Goal: Task Accomplishment & Management: Use online tool/utility

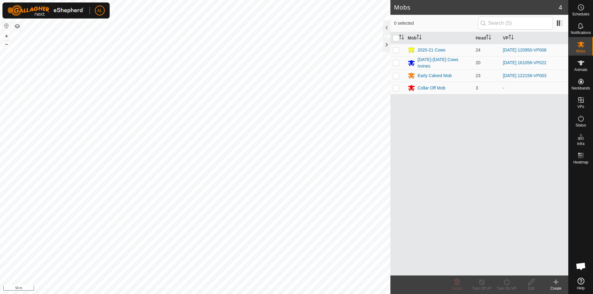
click at [78, 294] on html "AL Schedules Notifications Mobs Animals Neckbands VPs Status Infra Heatmap Help…" at bounding box center [296, 147] width 593 height 294
click at [219, 294] on html "AL Schedules Notifications Mobs Animals Neckbands VPs Status Infra Heatmap Help…" at bounding box center [296, 147] width 593 height 294
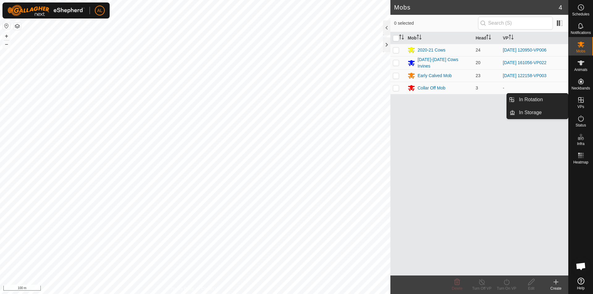
click at [583, 100] on icon at bounding box center [580, 99] width 7 height 7
click at [547, 98] on link "In Rotation" at bounding box center [541, 100] width 53 height 12
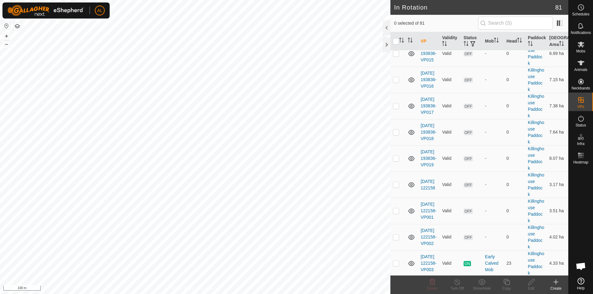
scroll to position [1963, 0]
click at [397, 261] on p-checkbox at bounding box center [396, 262] width 6 height 5
checkbox input "true"
click at [506, 282] on icon at bounding box center [507, 282] width 8 height 7
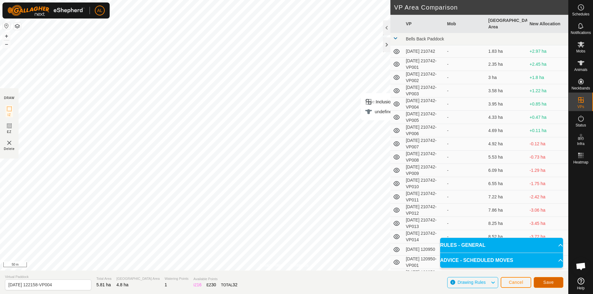
click at [551, 279] on button "Save" at bounding box center [549, 282] width 30 height 11
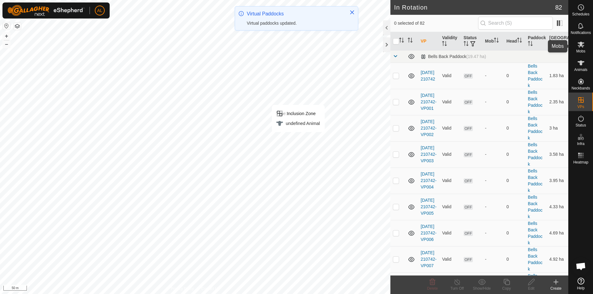
click at [580, 43] on icon at bounding box center [580, 45] width 7 height 6
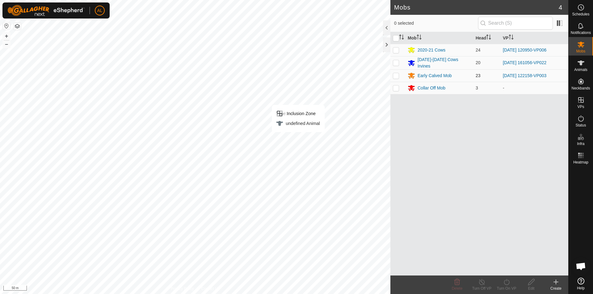
click at [397, 74] on p-checkbox at bounding box center [396, 75] width 6 height 5
checkbox input "true"
click at [507, 286] on div "Turn On VP" at bounding box center [506, 285] width 25 height 19
click at [499, 270] on link "Now" at bounding box center [524, 268] width 61 height 12
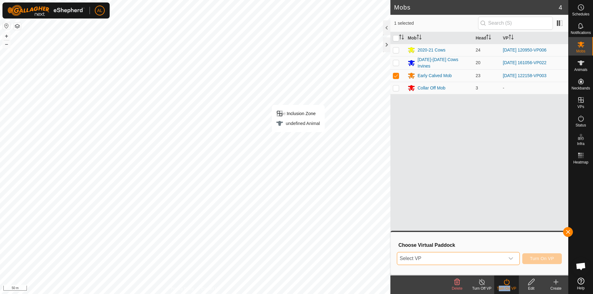
click at [498, 256] on span "Select VP" at bounding box center [450, 259] width 107 height 12
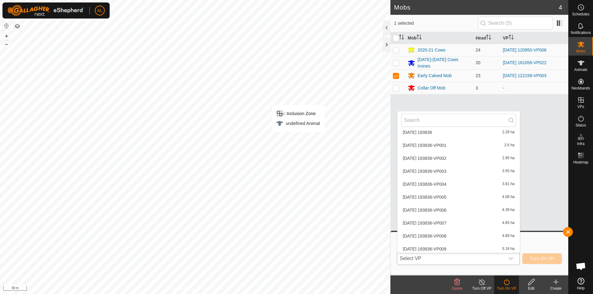
scroll to position [996, 0]
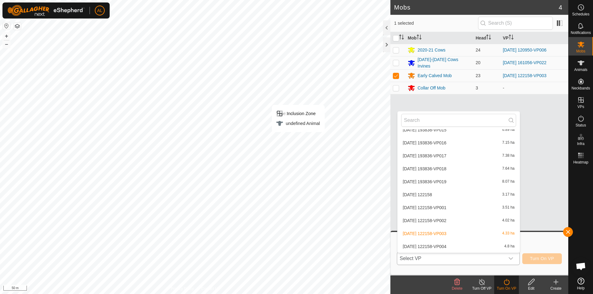
click at [496, 246] on li "[DATE] 122158-VP004 4.8 ha" at bounding box center [458, 247] width 122 height 12
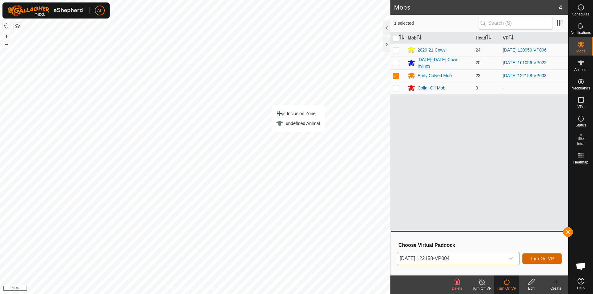
click at [540, 260] on span "Turn On VP" at bounding box center [542, 258] width 24 height 5
